Goal: Obtain resource: Download file/media

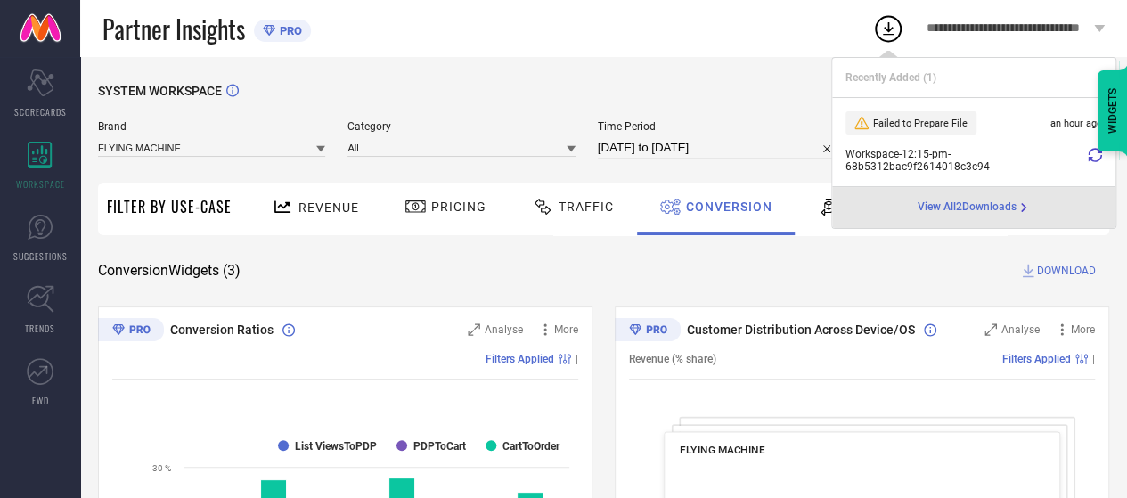
click at [773, 22] on div "Partner Insights PRO" at bounding box center [487, 28] width 770 height 57
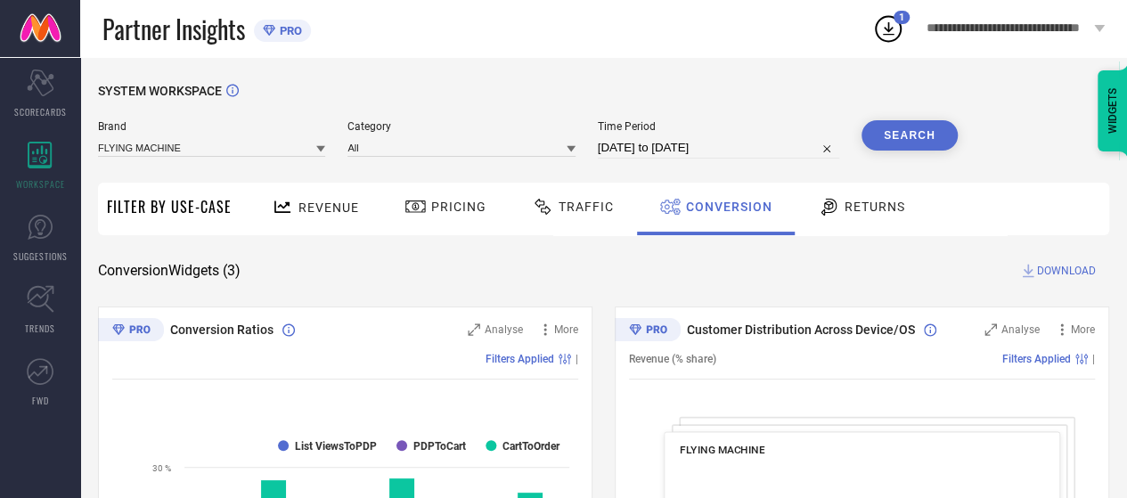
click at [886, 137] on button "Search" at bounding box center [910, 135] width 96 height 30
click at [1048, 266] on span "DOWNLOAD" at bounding box center [1066, 271] width 59 height 18
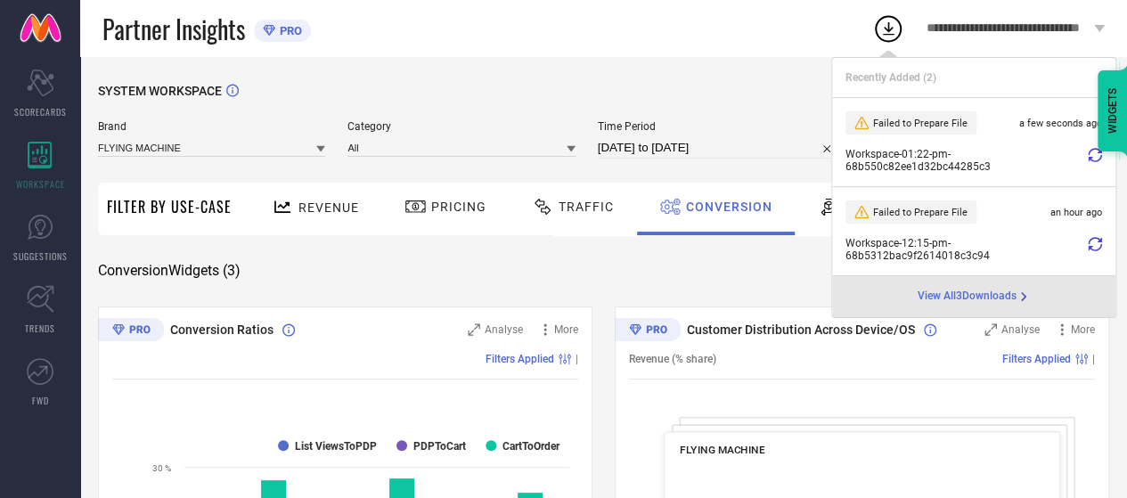
click at [1098, 158] on icon at bounding box center [1095, 155] width 14 height 14
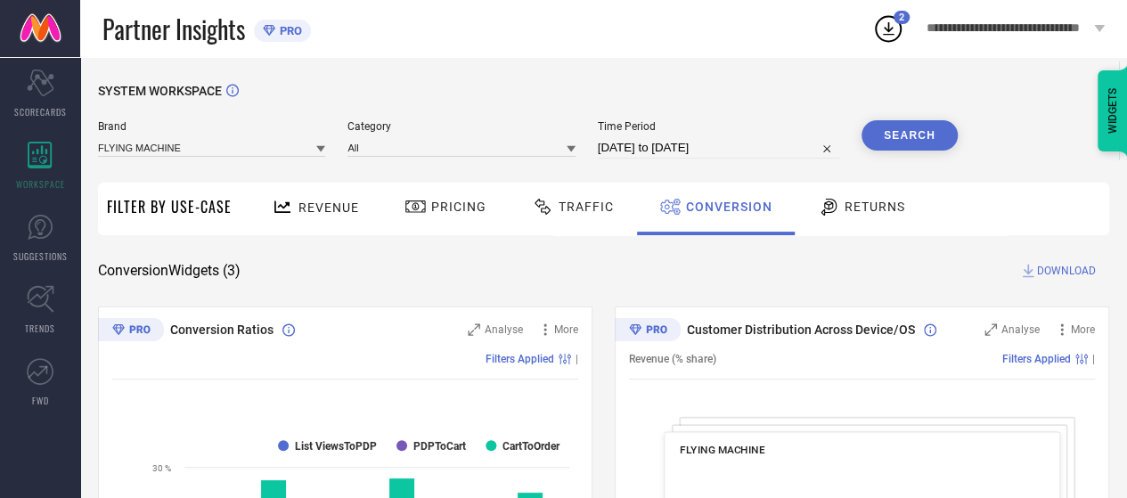
click at [885, 24] on icon at bounding box center [888, 28] width 32 height 32
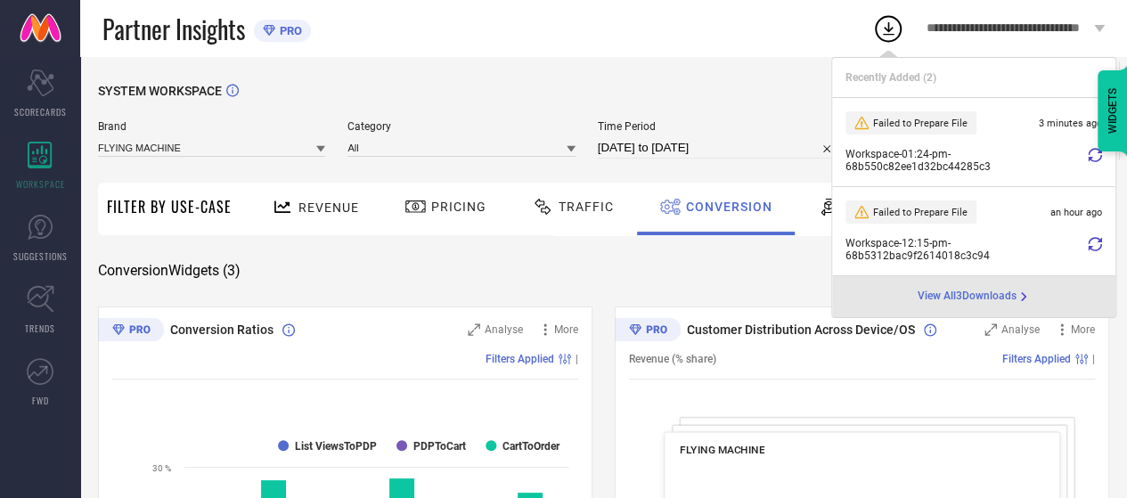
click at [1094, 156] on icon at bounding box center [1095, 155] width 14 height 14
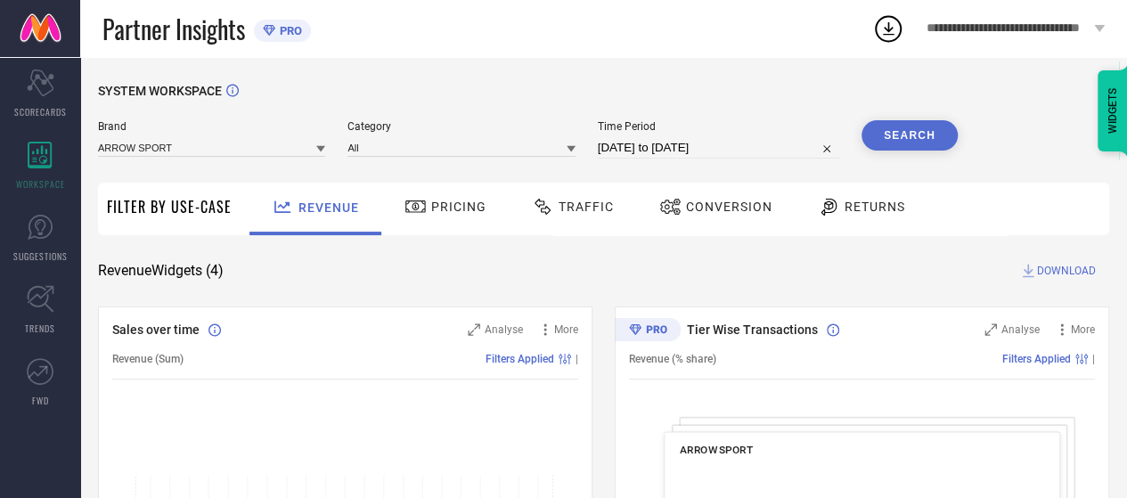
click at [921, 131] on button "Search" at bounding box center [910, 135] width 96 height 30
click at [738, 209] on span "Conversion" at bounding box center [729, 207] width 86 height 14
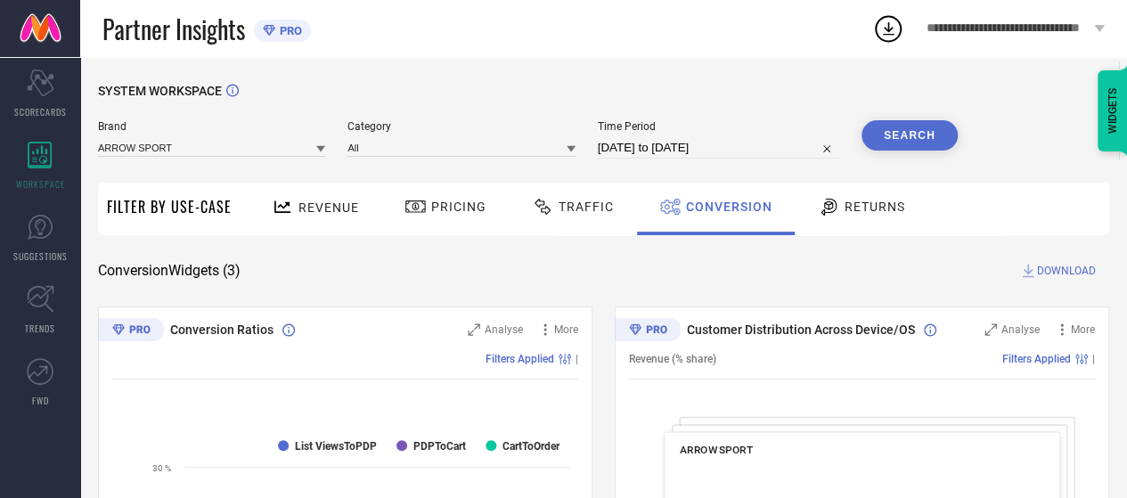
click at [1046, 270] on span "DOWNLOAD" at bounding box center [1066, 271] width 59 height 18
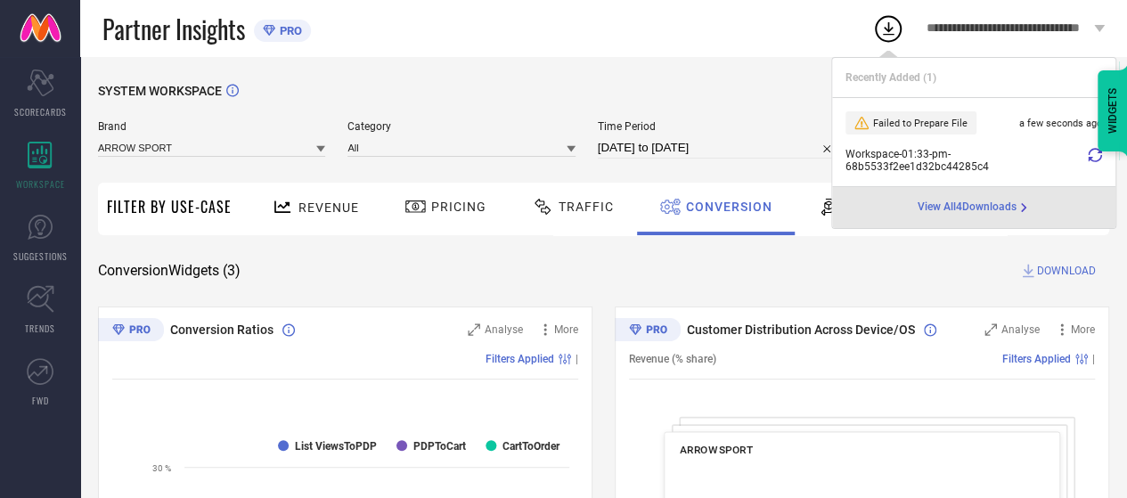
click at [773, 102] on div "SYSTEM WORKSPACE" at bounding box center [603, 102] width 1011 height 37
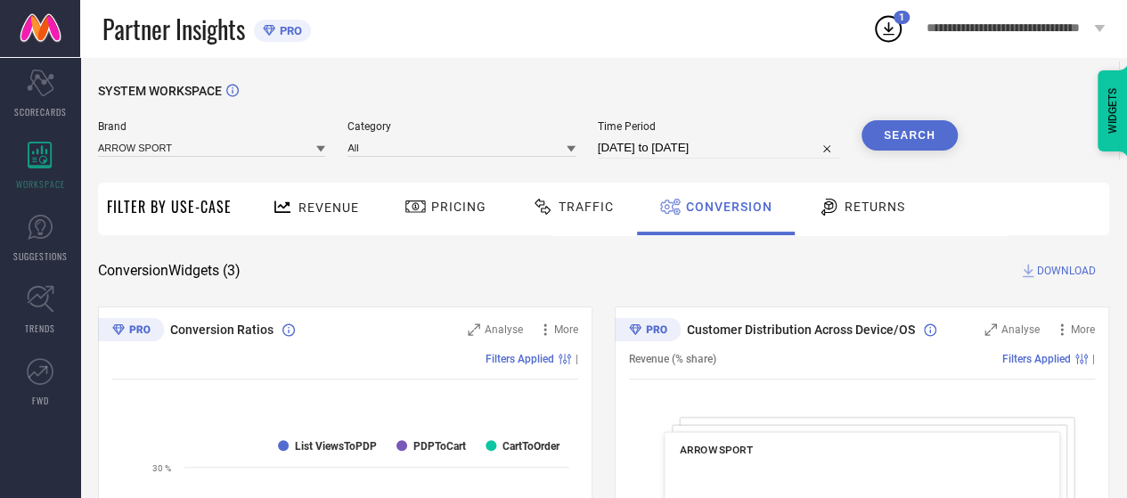
click at [1094, 29] on icon at bounding box center [1099, 28] width 11 height 7
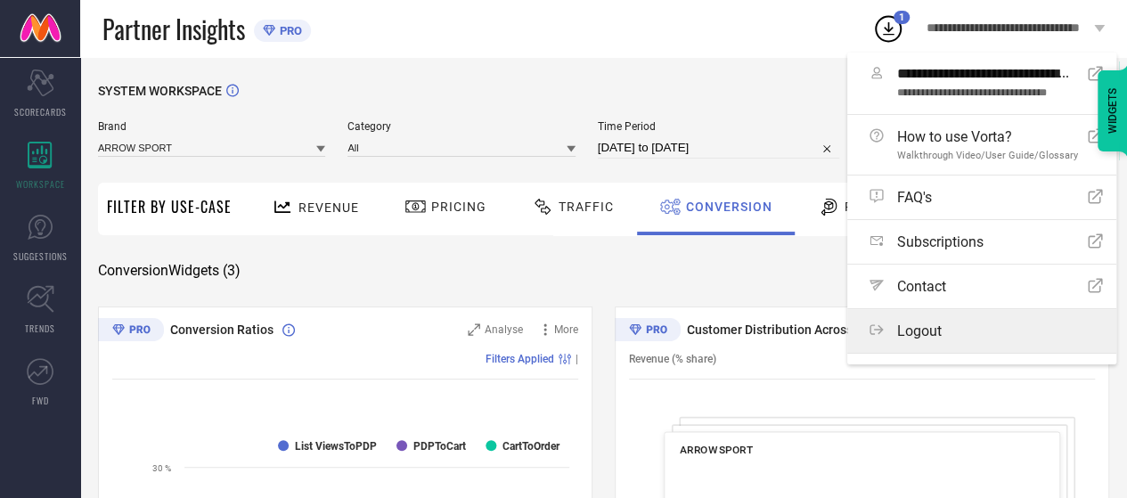
click at [1000, 327] on div "Logout" at bounding box center [986, 331] width 233 height 17
click at [0, 0] on button "Logout" at bounding box center [0, 0] width 0 height 0
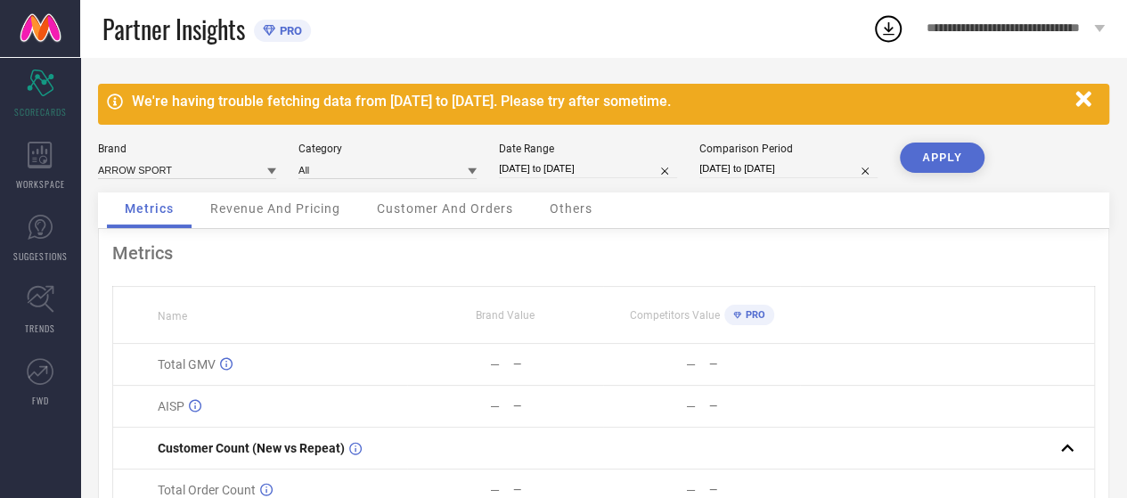
click at [1091, 103] on icon "button" at bounding box center [1084, 99] width 22 height 22
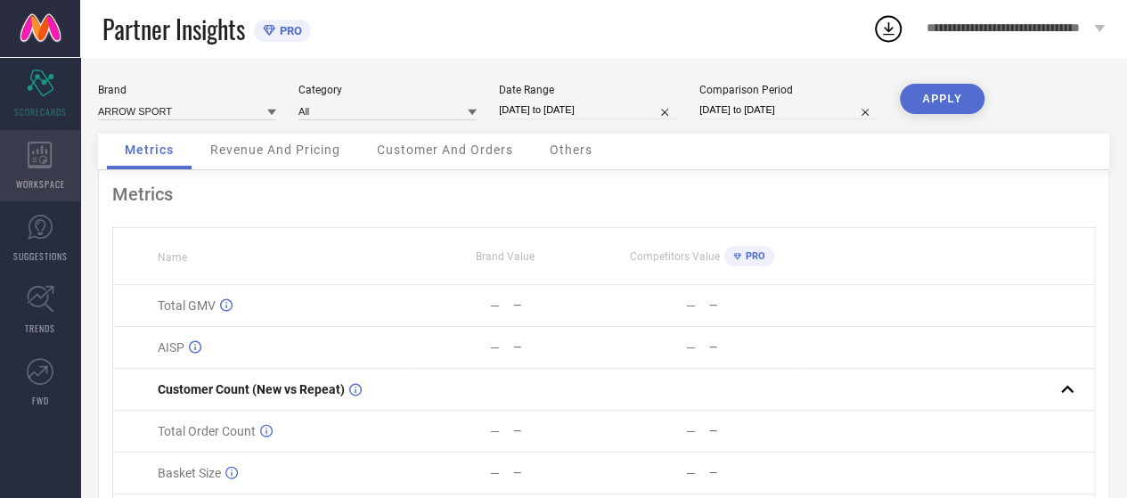
click at [45, 167] on icon at bounding box center [40, 155] width 24 height 27
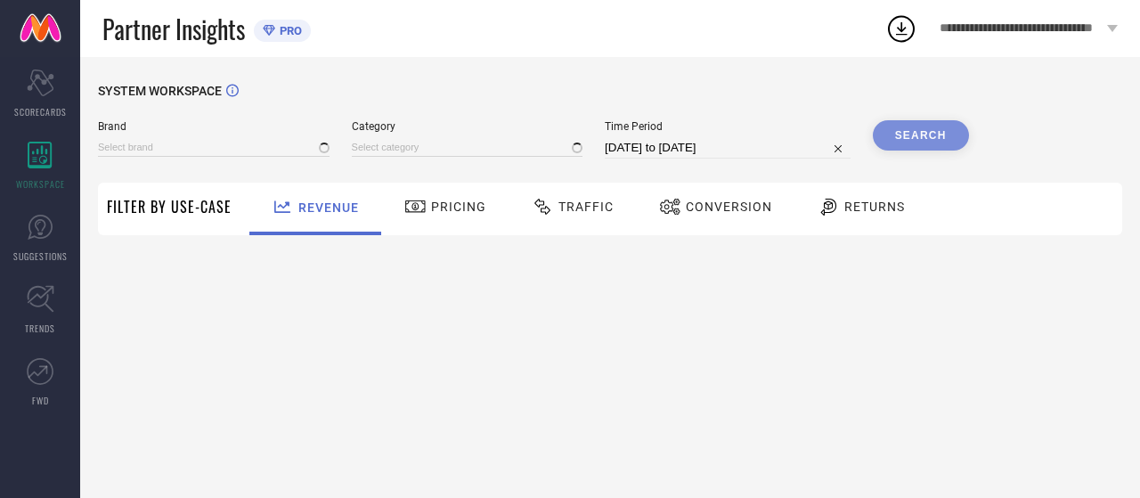
type input "ARROW SPORT"
type input "All"
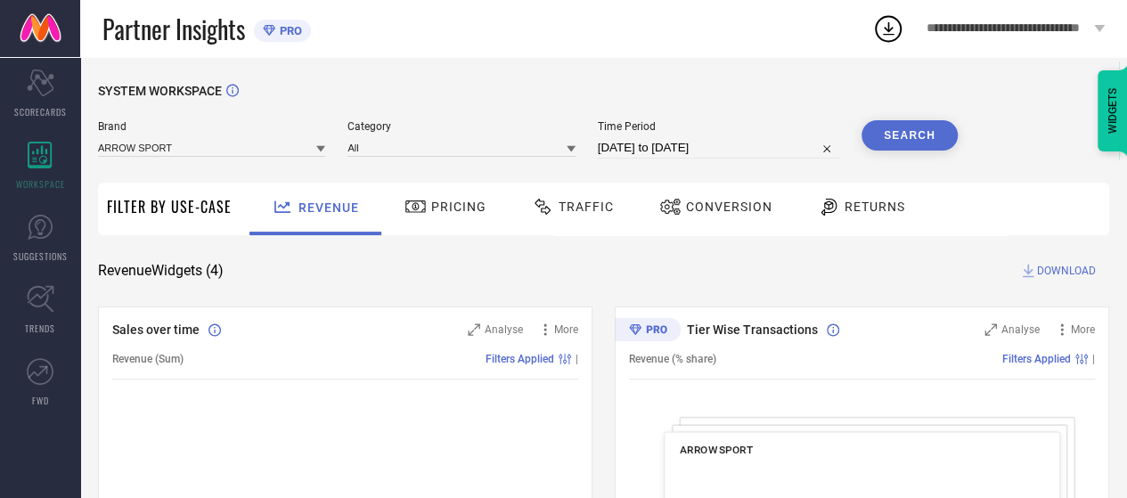
click at [1017, 29] on span "**********" at bounding box center [1008, 28] width 163 height 15
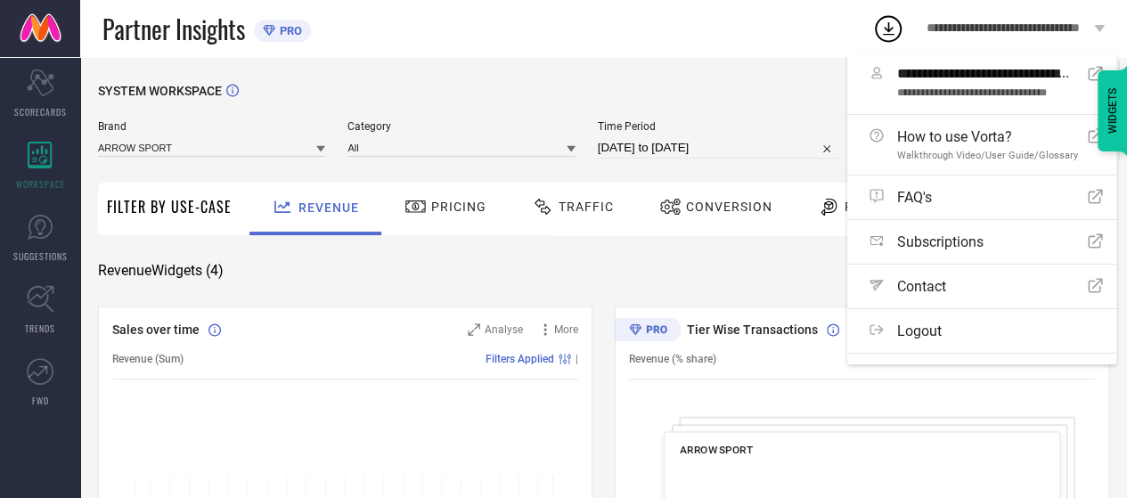
drag, startPoint x: 654, startPoint y: 35, endPoint x: 645, endPoint y: 36, distance: 9.0
click at [654, 36] on div "Partner Insights PRO" at bounding box center [487, 28] width 770 height 57
